Goal: Task Accomplishment & Management: Manage account settings

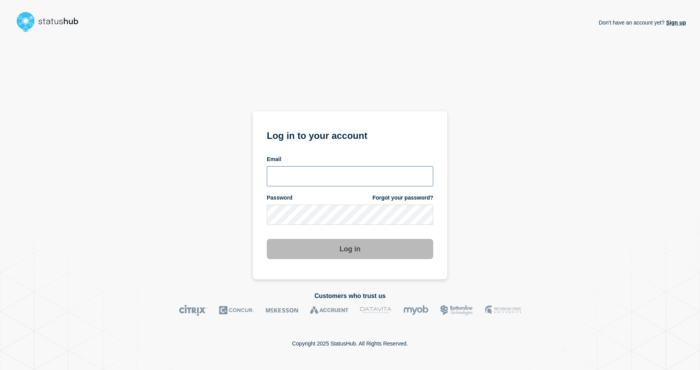
click at [341, 176] on input "email input" at bounding box center [350, 176] width 167 height 20
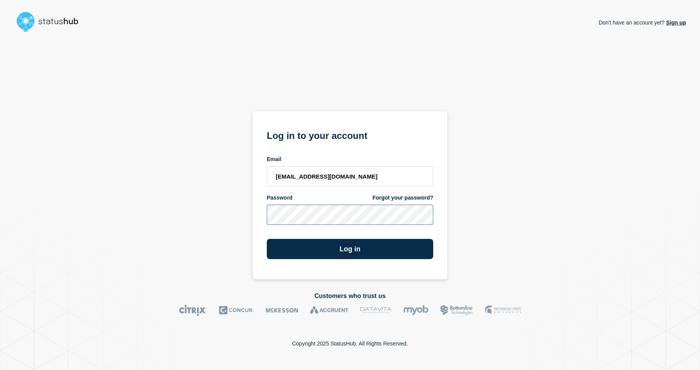
click at [267, 239] on button "Log in" at bounding box center [350, 249] width 167 height 20
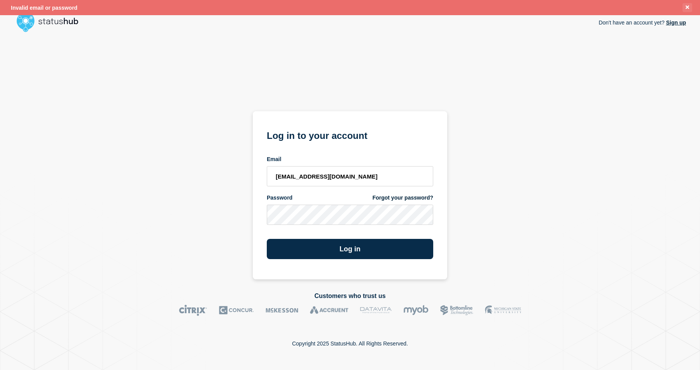
click at [689, 9] on icon "Close banner" at bounding box center [688, 7] width 4 height 4
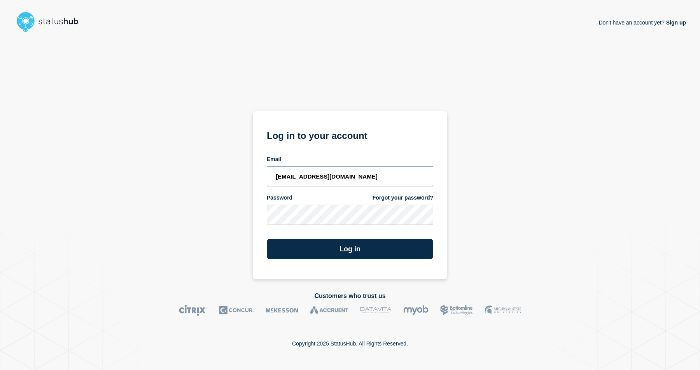
click at [392, 167] on input "nedvanroi.bautil@catonetworks.com" at bounding box center [350, 176] width 167 height 20
paste input "oc"
type input "[EMAIL_ADDRESS][DOMAIN_NAME]"
click at [352, 243] on button "Log in" at bounding box center [350, 249] width 167 height 20
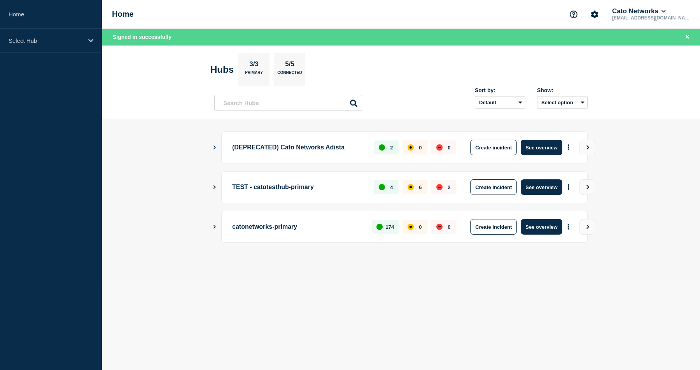
click at [275, 229] on p "catonetworks-primary" at bounding box center [297, 227] width 131 height 16
click at [592, 228] on button "View" at bounding box center [588, 227] width 16 height 16
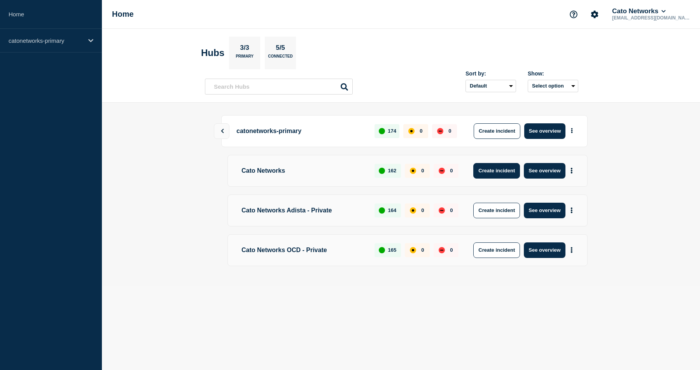
click at [508, 171] on button "Create incident" at bounding box center [496, 171] width 47 height 16
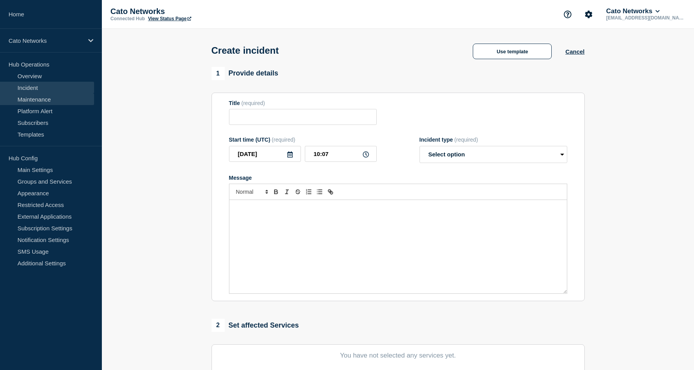
click at [35, 98] on link "Maintenance" at bounding box center [47, 99] width 94 height 12
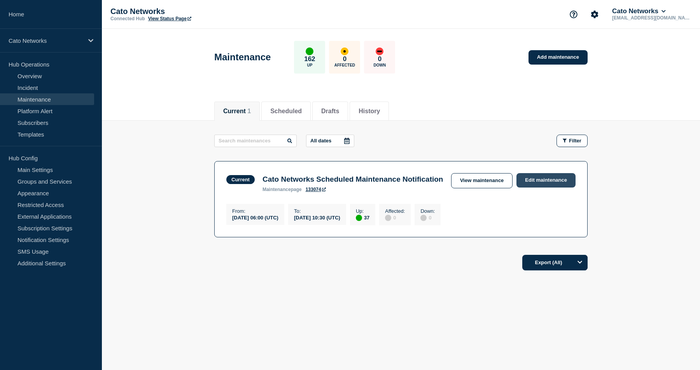
click at [558, 181] on link "Edit maintenance" at bounding box center [546, 180] width 59 height 14
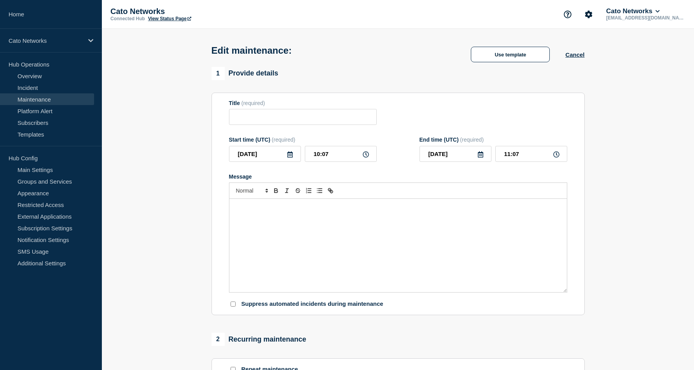
type input "Cato Networks Scheduled Maintenance Notification"
type input "06:00"
type input "10:30"
checkbox input "false"
